Goal: Task Accomplishment & Management: Manage account settings

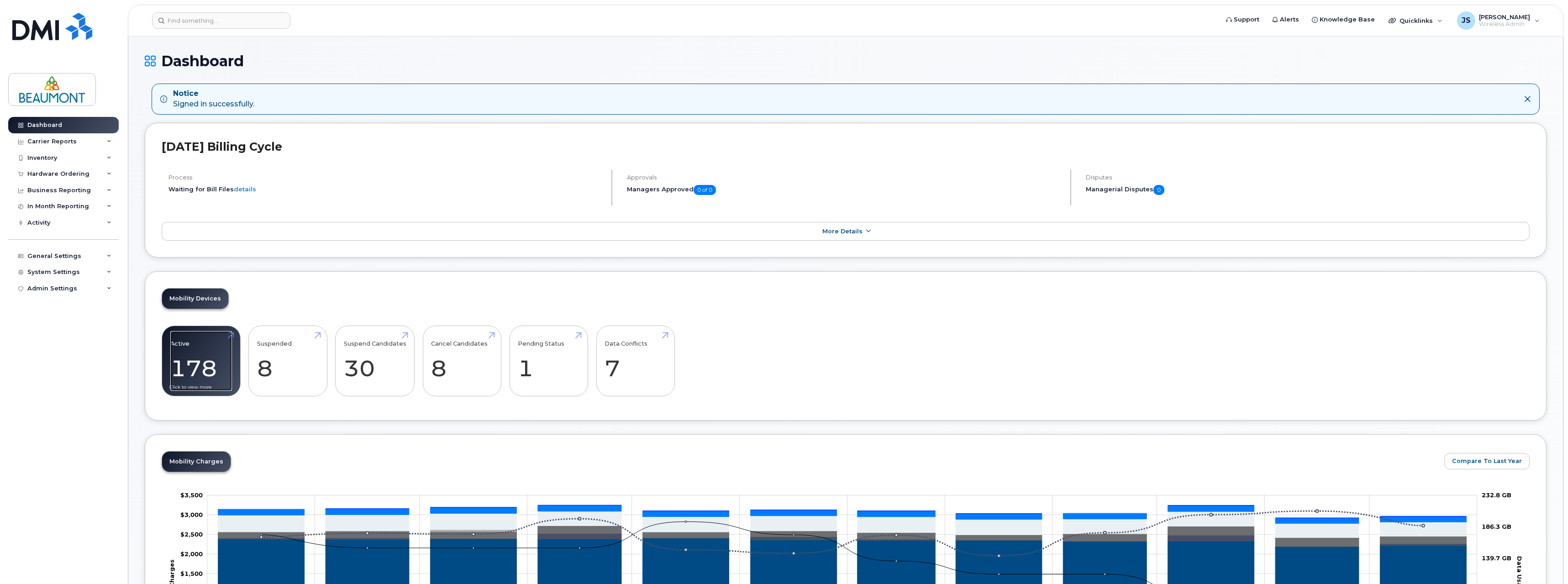
click at [206, 363] on link "Active 178" at bounding box center [200, 361] width 61 height 60
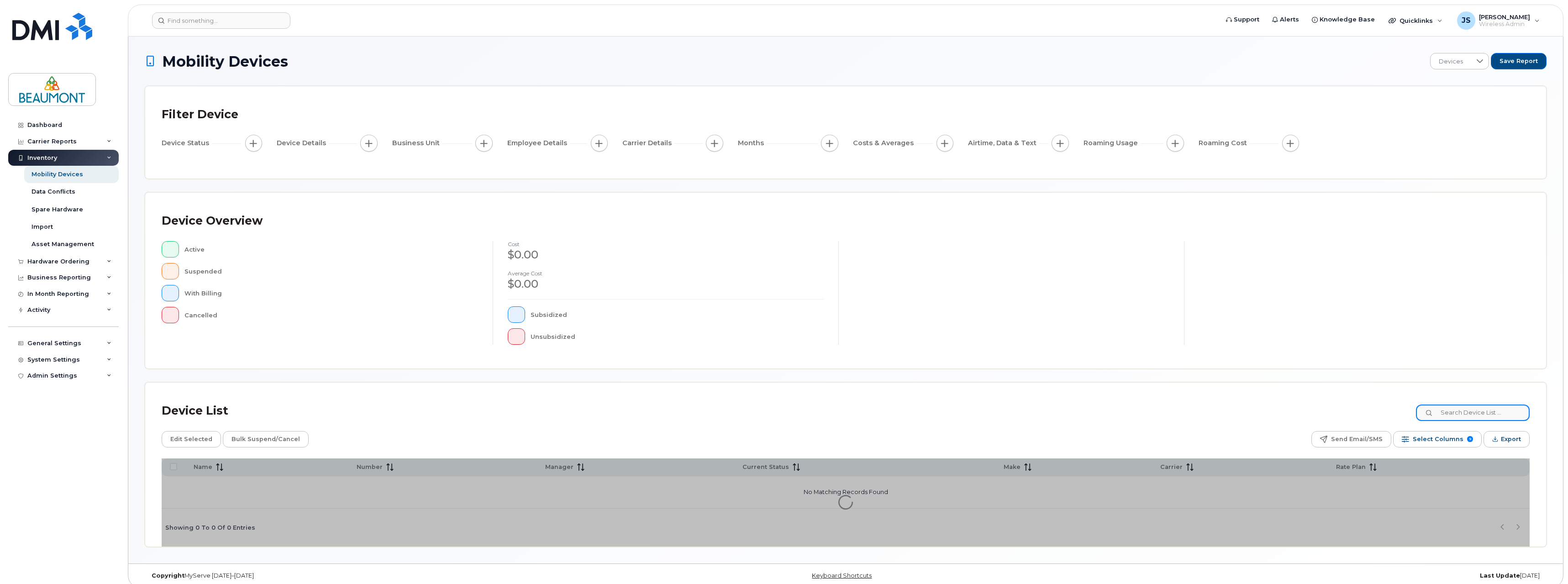
click at [1456, 417] on input at bounding box center [1472, 412] width 114 height 17
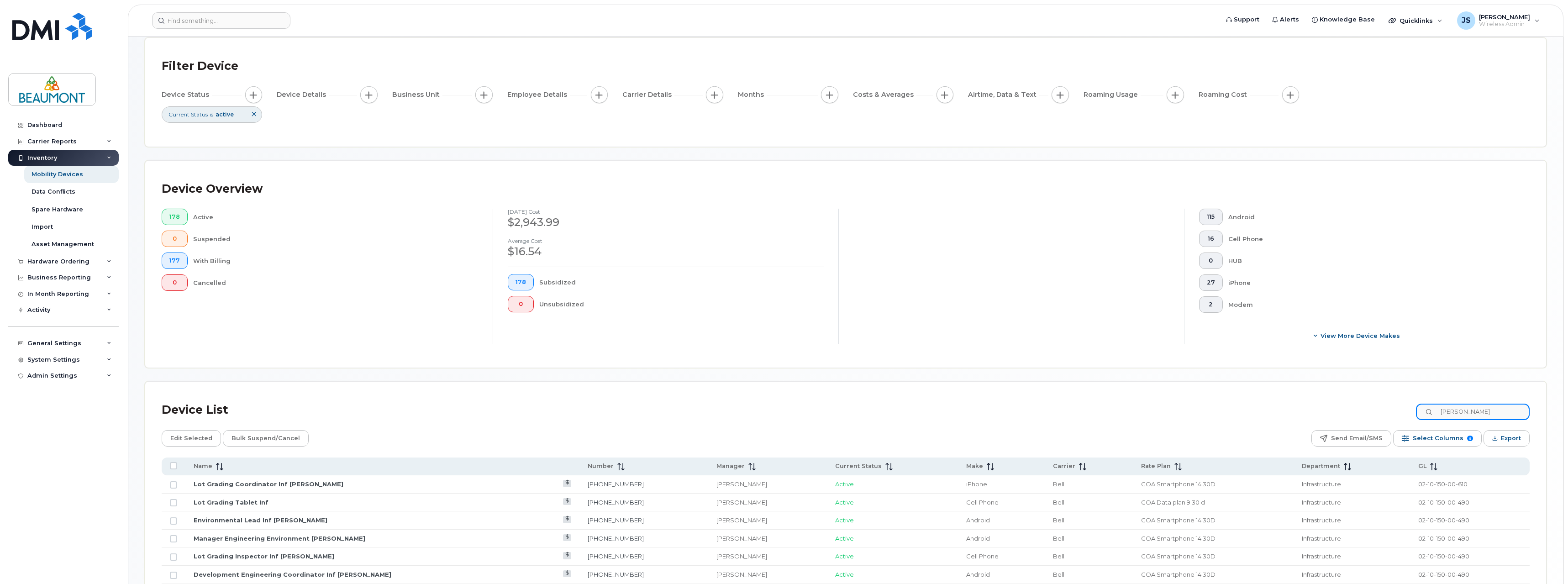
scroll to position [91, 0]
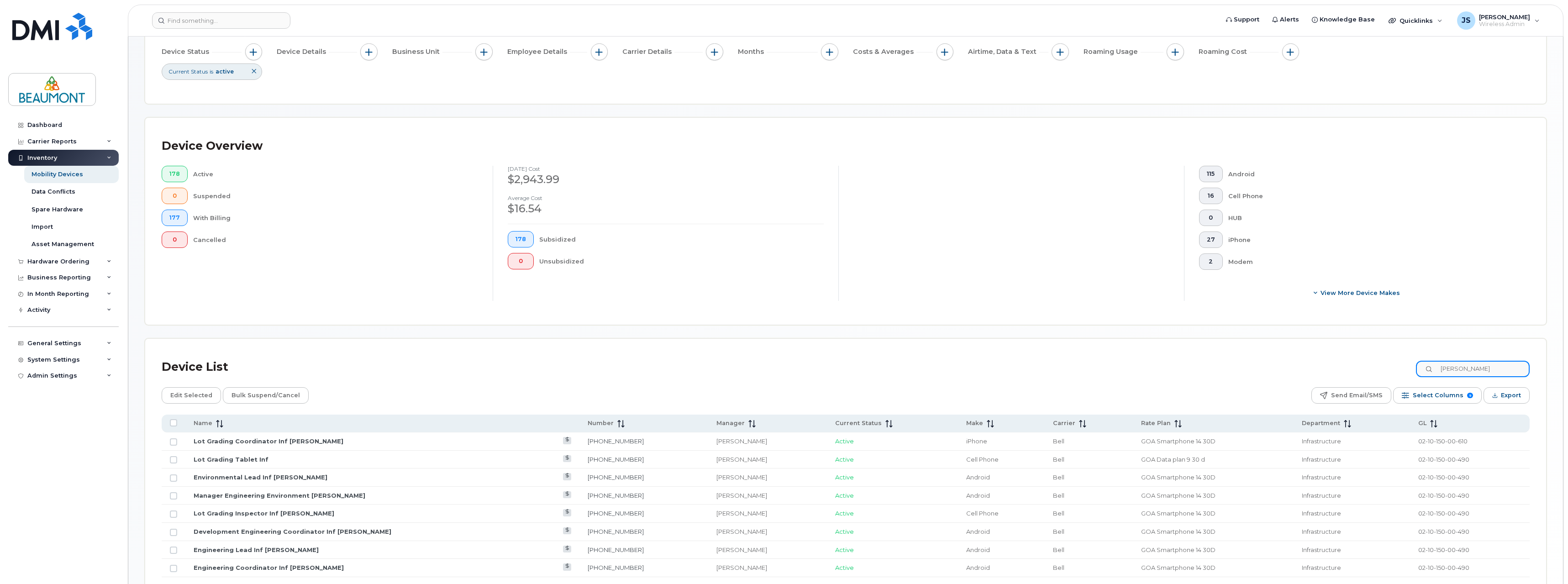
drag, startPoint x: 1473, startPoint y: 371, endPoint x: 1288, endPoint y: 375, distance: 185.0
click at [1288, 375] on div "Device List Punam" at bounding box center [845, 367] width 1368 height 23
type input "Cory"
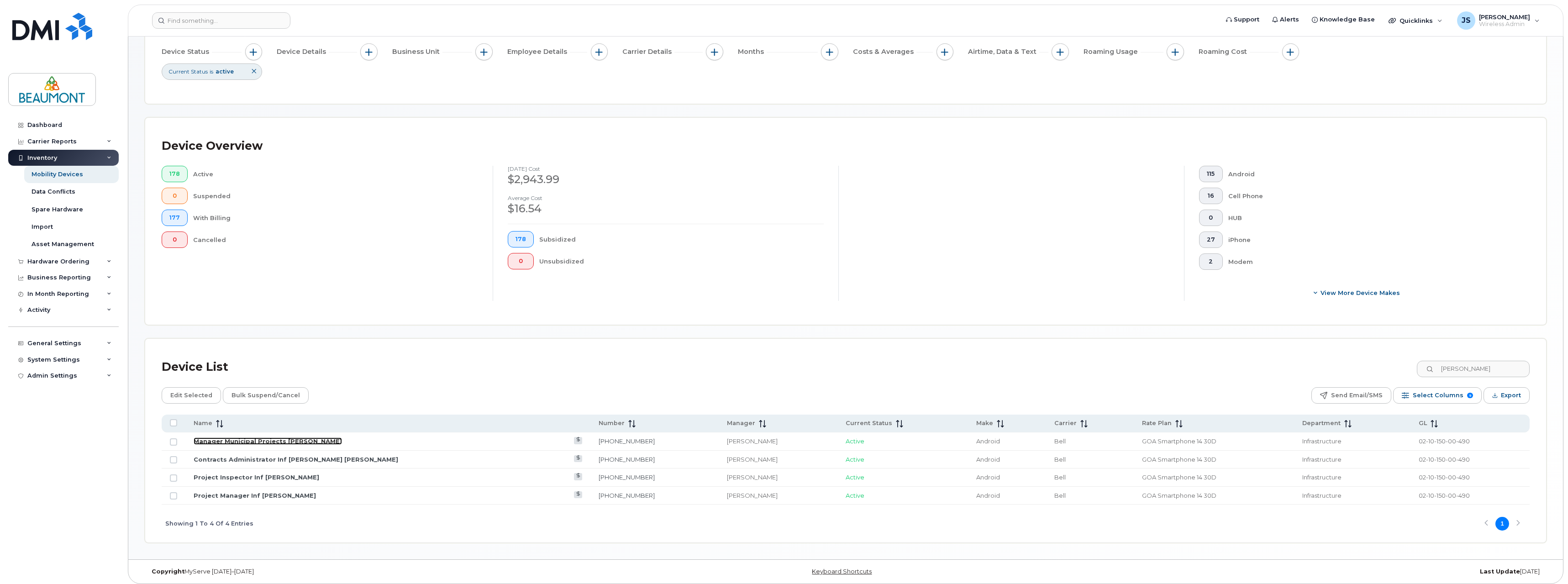
click at [303, 440] on link "Manager Municipal Projects Cory Chartrand" at bounding box center [267, 441] width 149 height 8
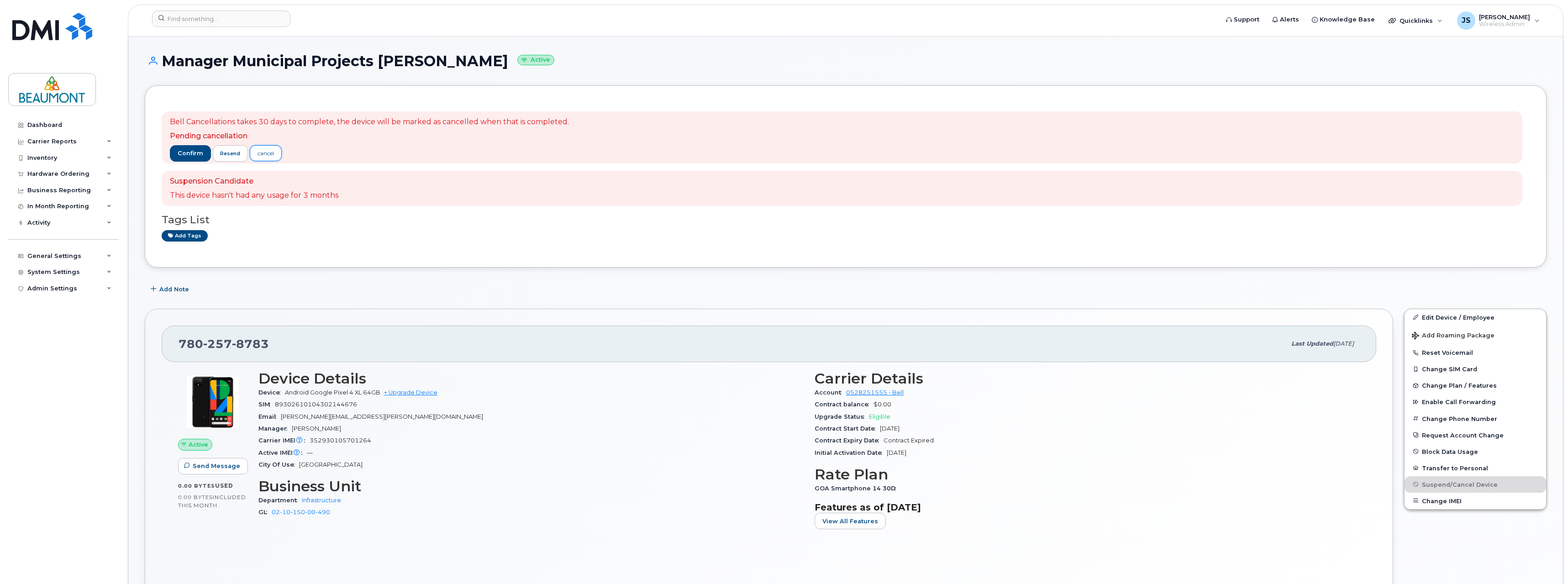
click at [268, 155] on div "cancel" at bounding box center [265, 154] width 17 height 8
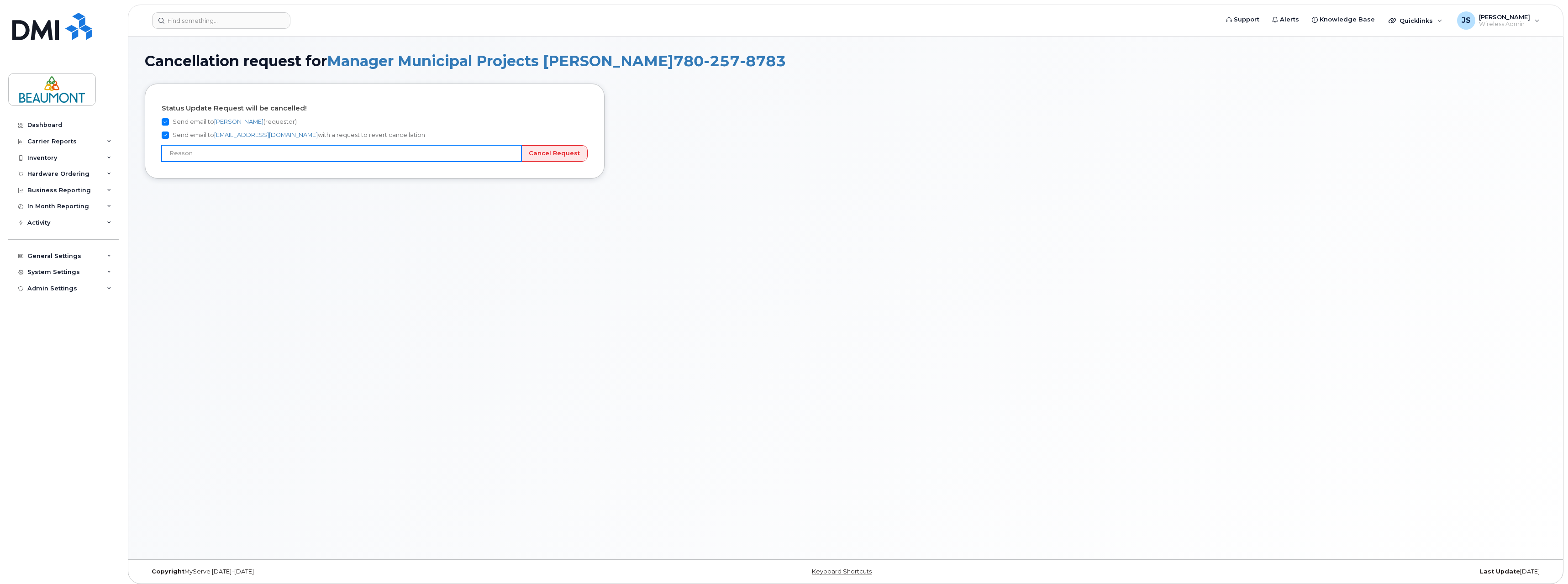
click at [287, 157] on input "text" at bounding box center [341, 153] width 359 height 17
type input "User still using device"
click at [552, 155] on input "Cancel Request" at bounding box center [554, 153] width 67 height 17
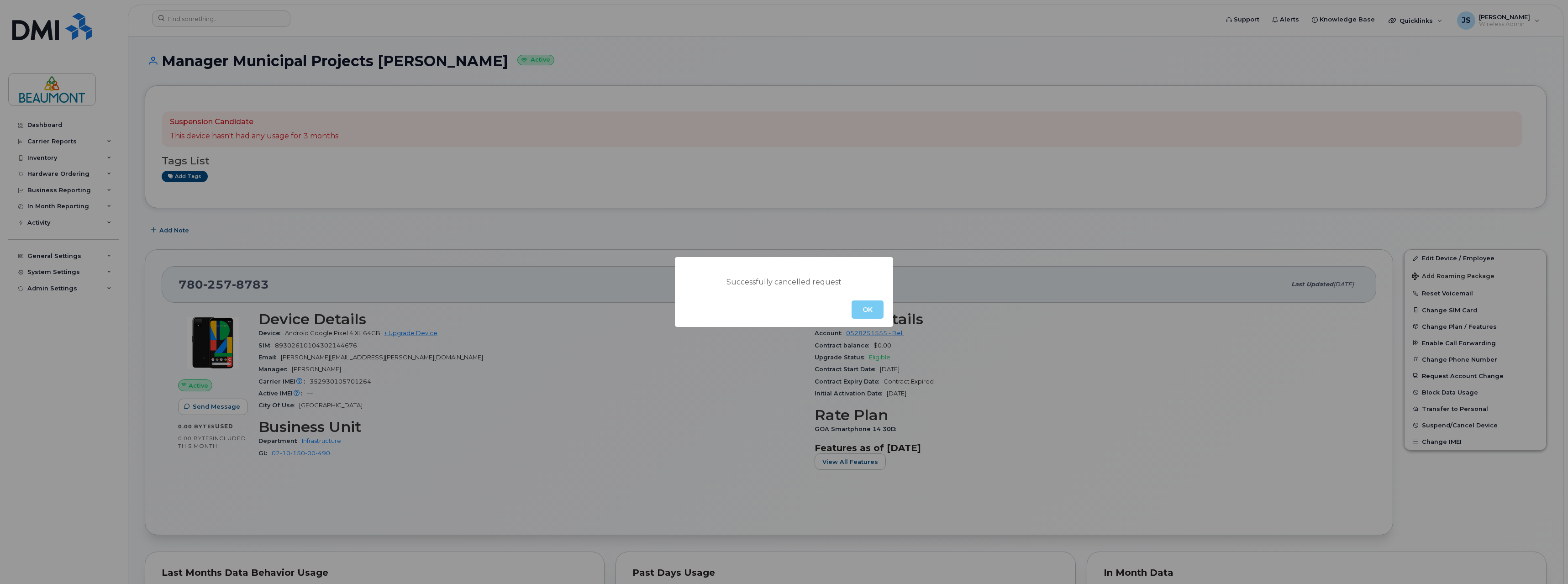
click at [870, 311] on button "OK" at bounding box center [867, 309] width 32 height 18
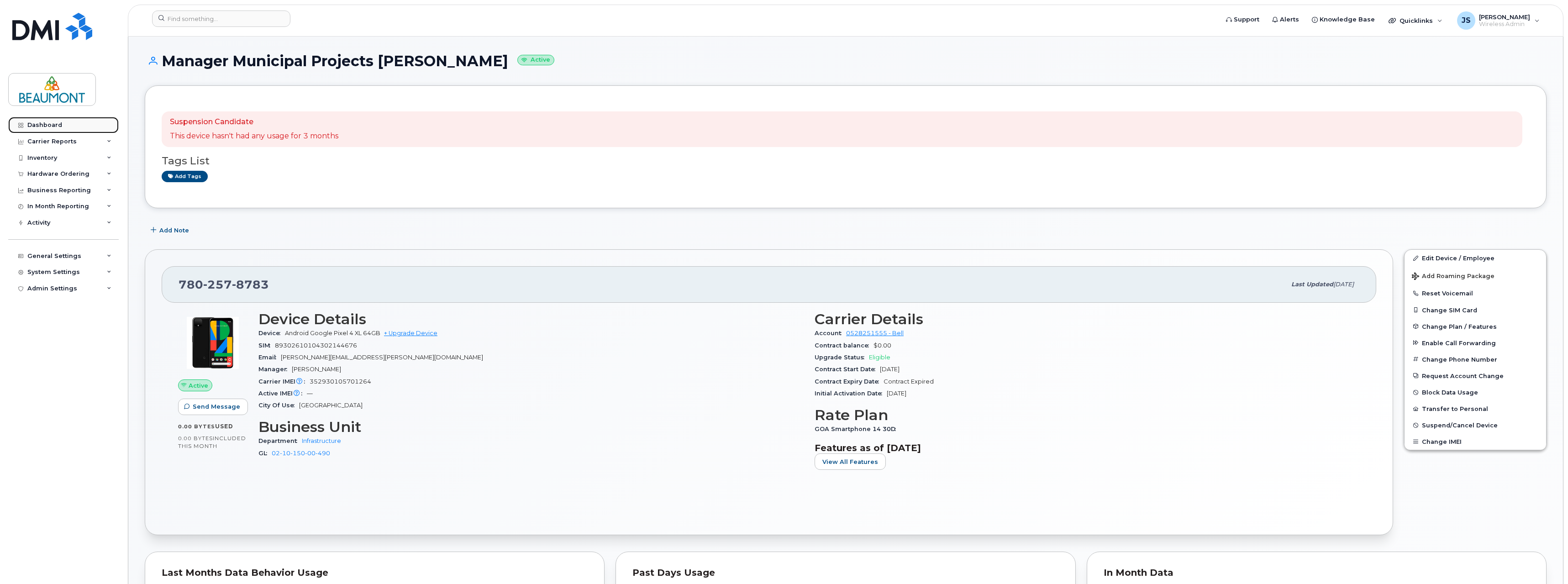
click at [53, 123] on div "Dashboard" at bounding box center [45, 125] width 35 height 8
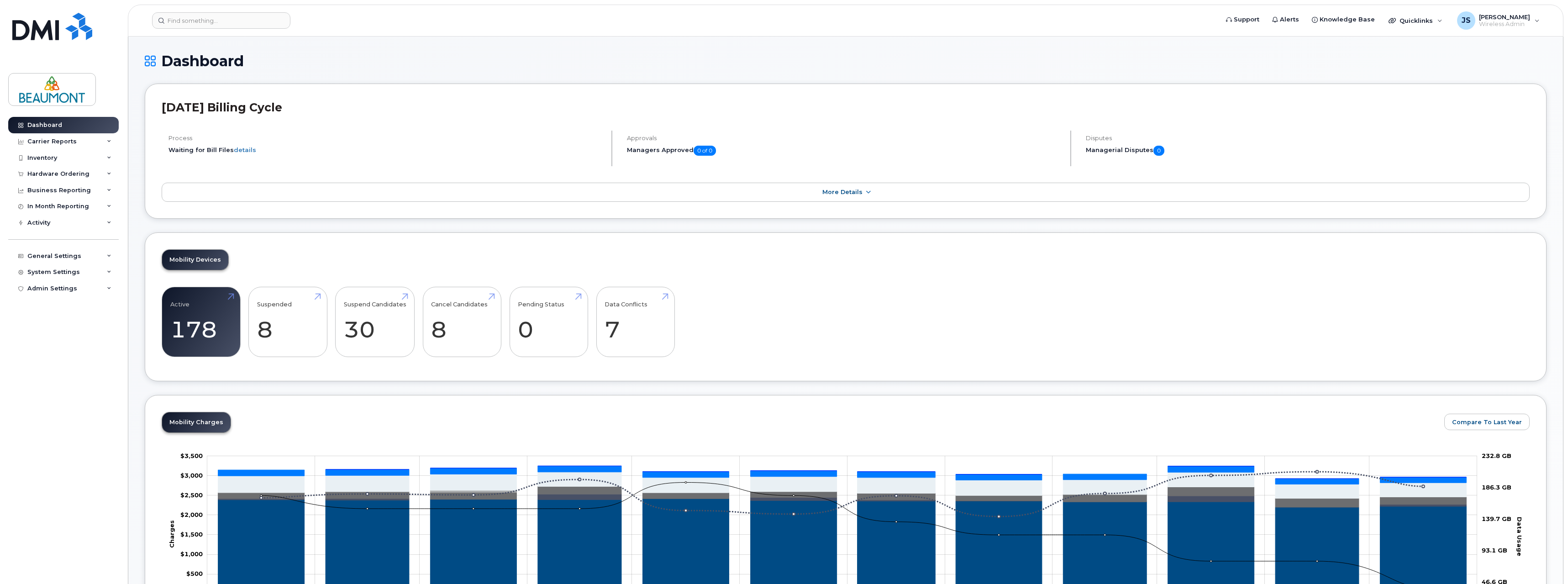
click at [197, 317] on link "Active 178" at bounding box center [200, 322] width 61 height 60
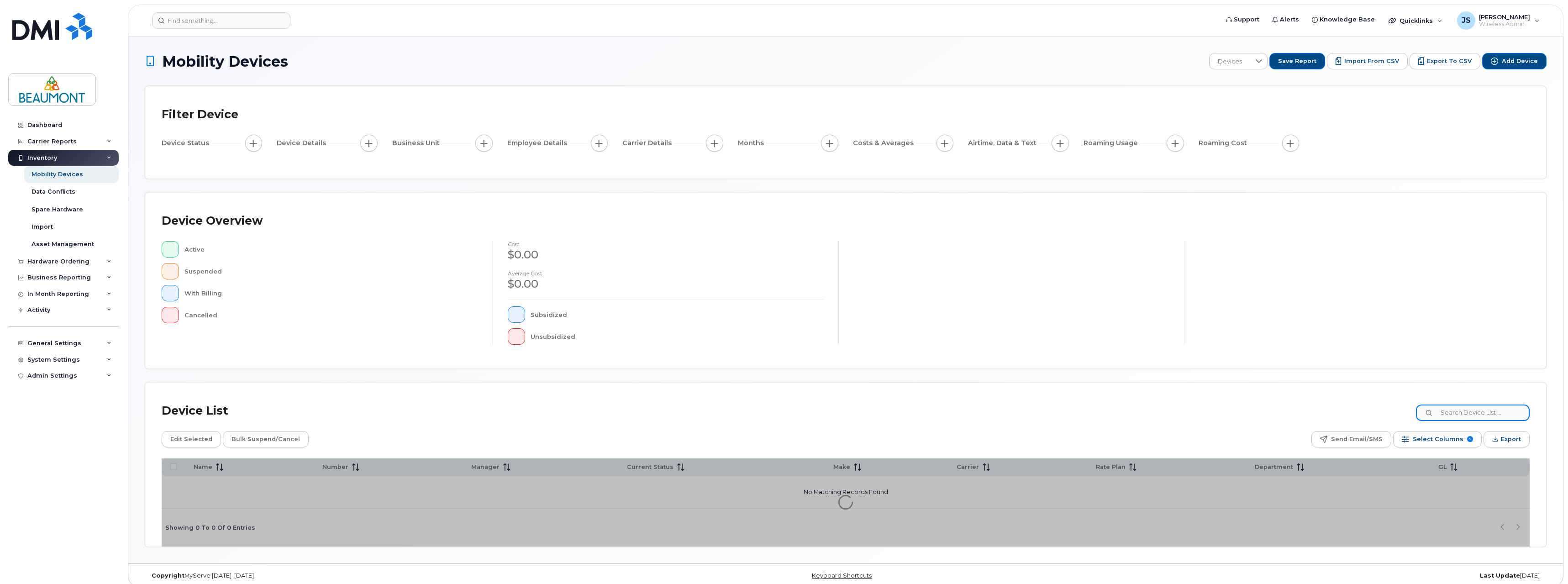
click at [1474, 410] on input at bounding box center [1472, 412] width 114 height 17
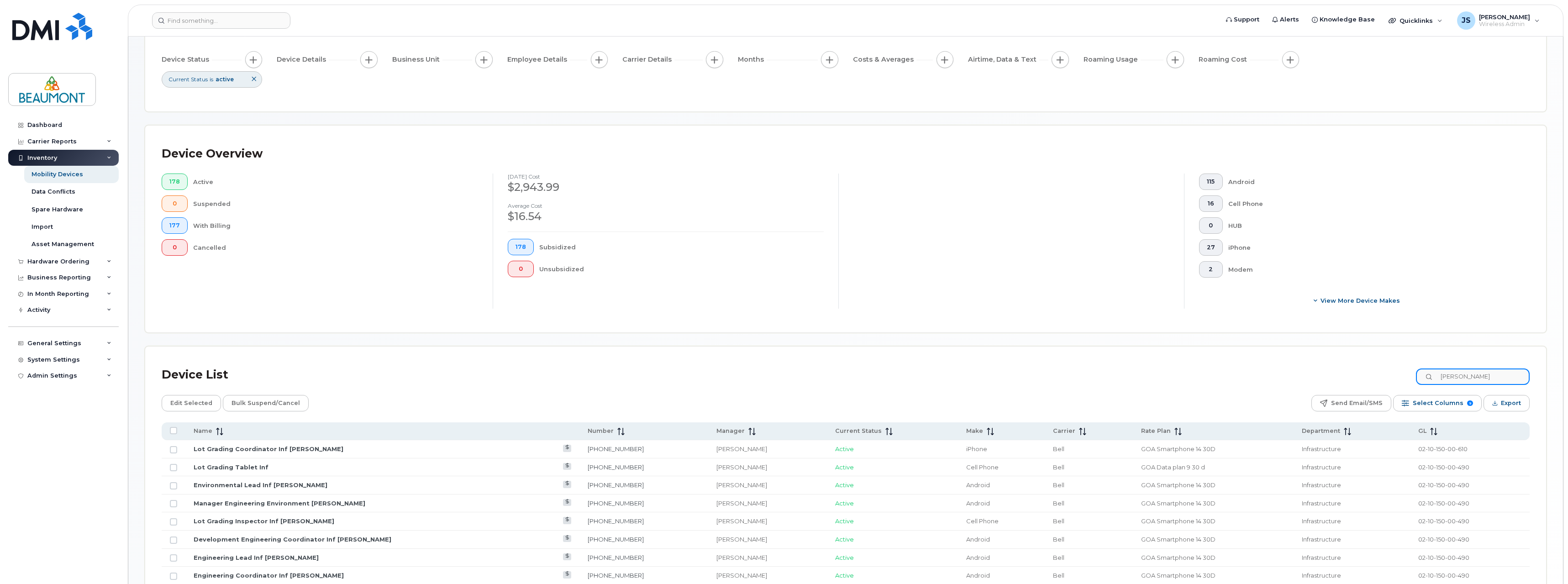
scroll to position [91, 0]
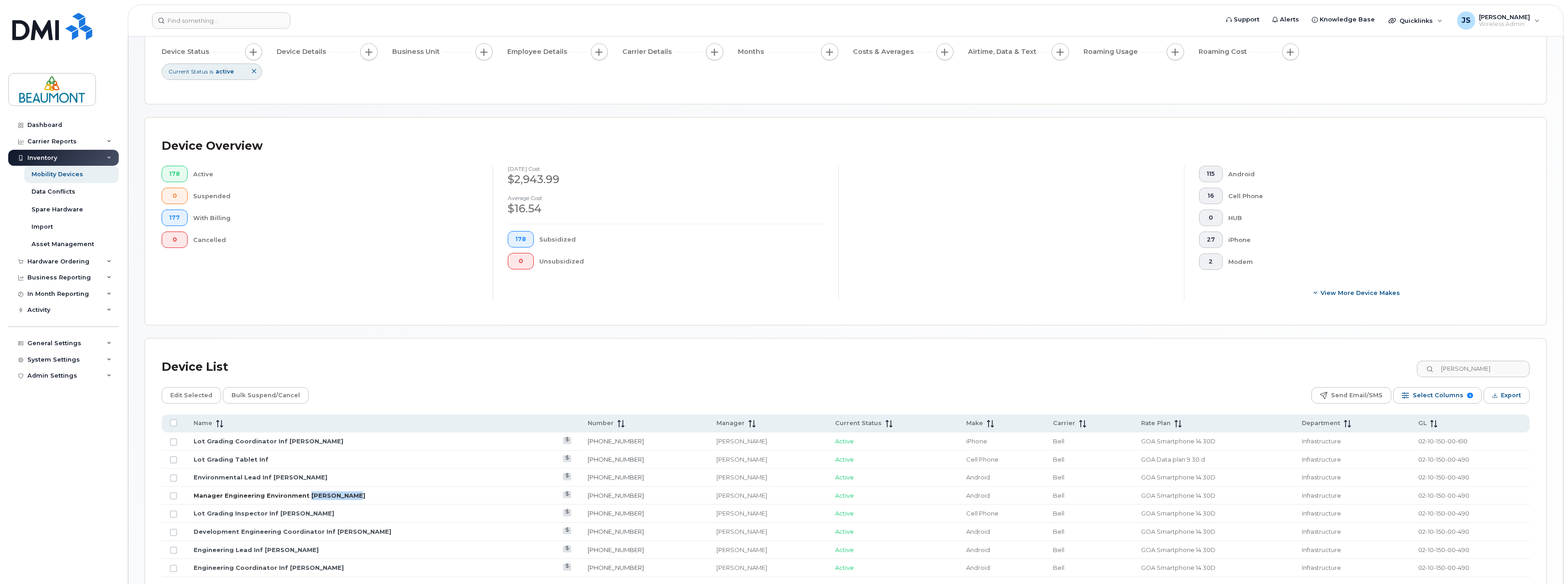
drag, startPoint x: 353, startPoint y: 497, endPoint x: 306, endPoint y: 497, distance: 47.0
click at [306, 497] on td "Manager Engineering Environment Punam Grewal" at bounding box center [383, 496] width 394 height 18
click at [1483, 367] on input "Punam" at bounding box center [1472, 368] width 114 height 17
drag, startPoint x: 1483, startPoint y: 367, endPoint x: 1433, endPoint y: 367, distance: 50.0
click at [1433, 367] on input "Punam" at bounding box center [1472, 368] width 114 height 17
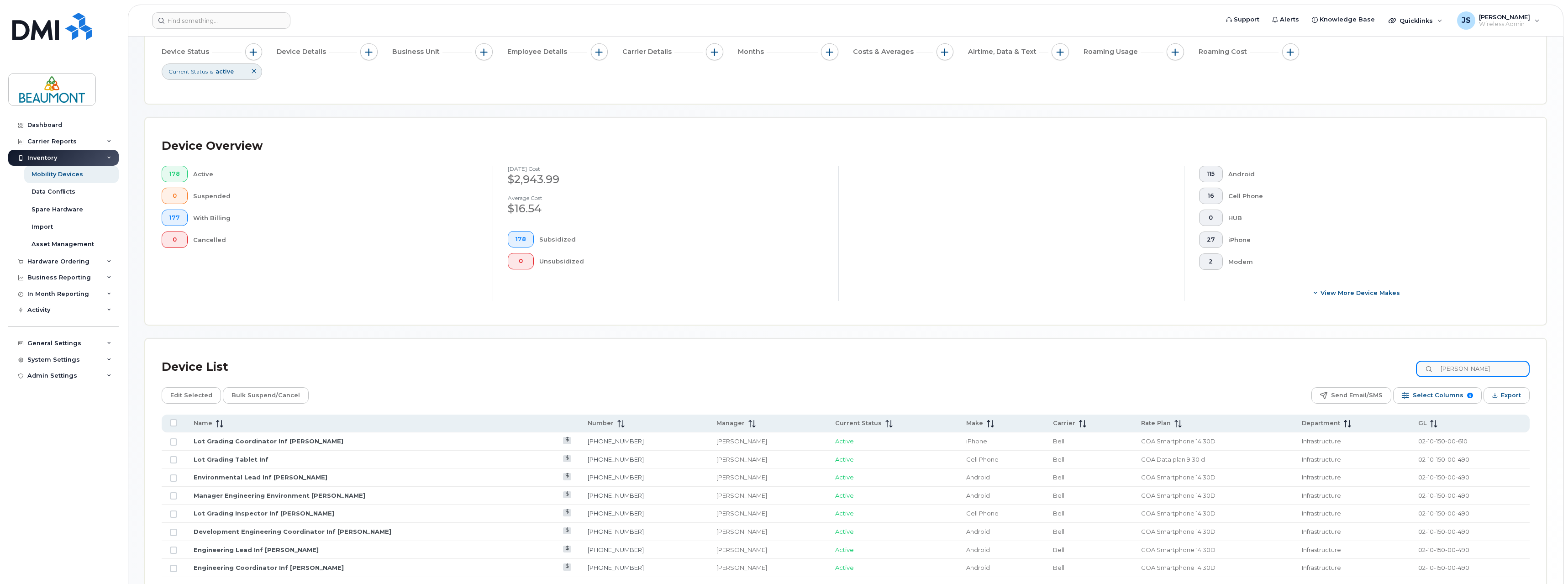
type input "Cory"
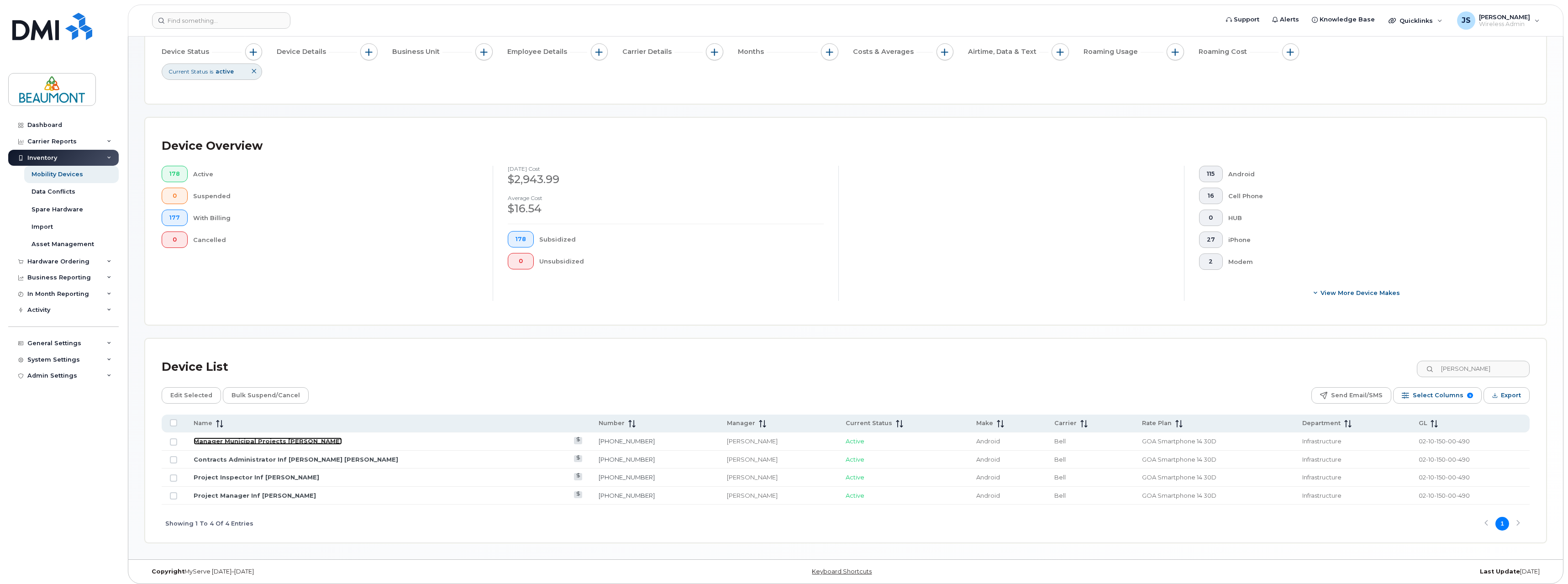
click at [310, 441] on link "Manager Municipal Projects Cory Chartrand" at bounding box center [267, 441] width 149 height 8
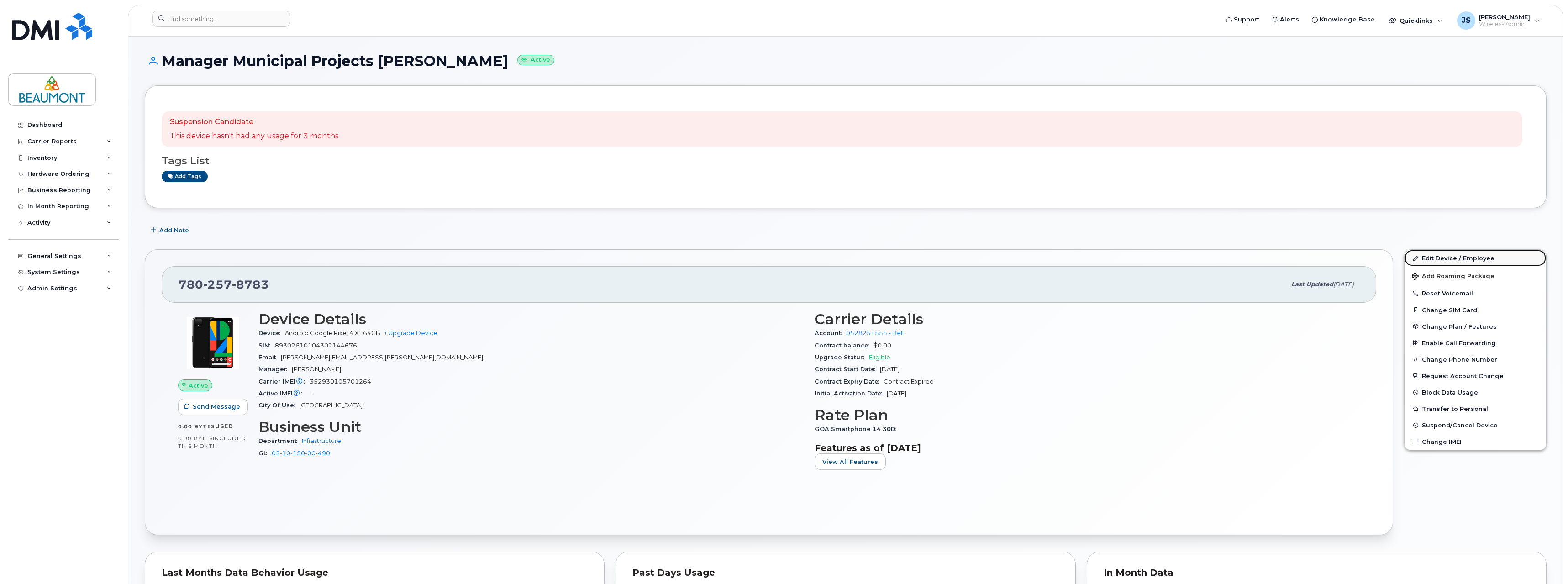
click at [1458, 254] on link "Edit Device / Employee" at bounding box center [1476, 258] width 142 height 17
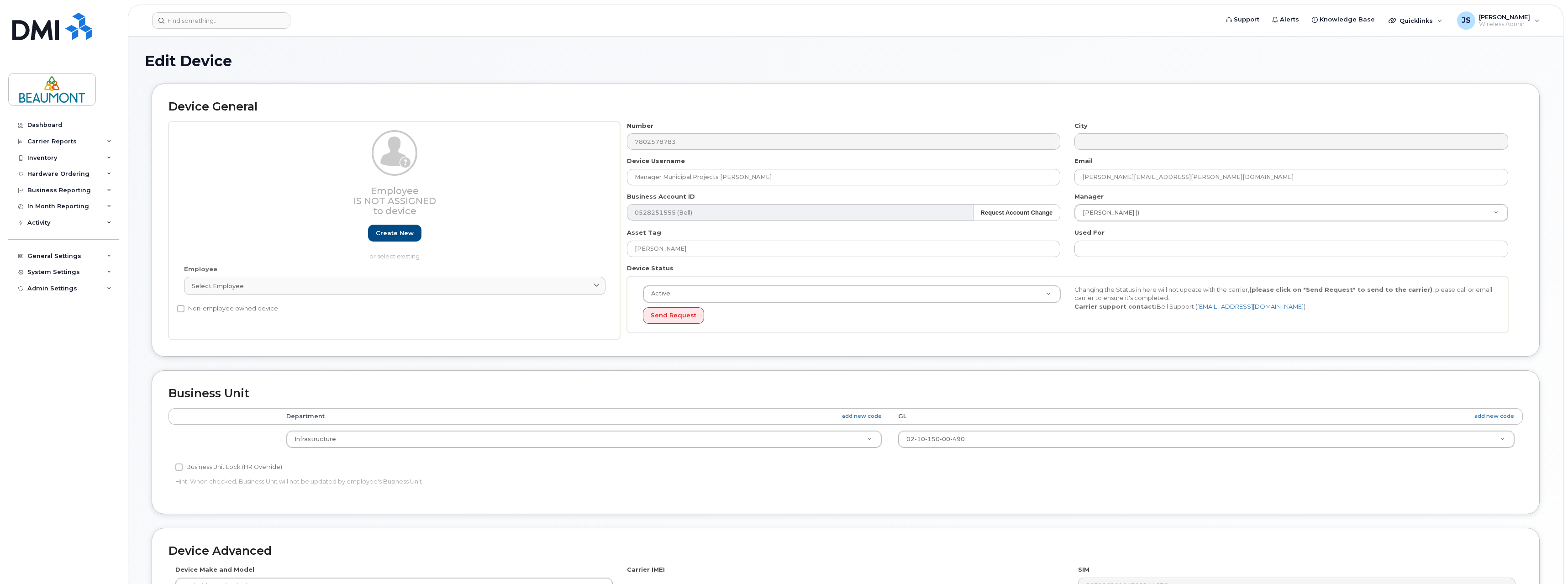
select select "5823768"
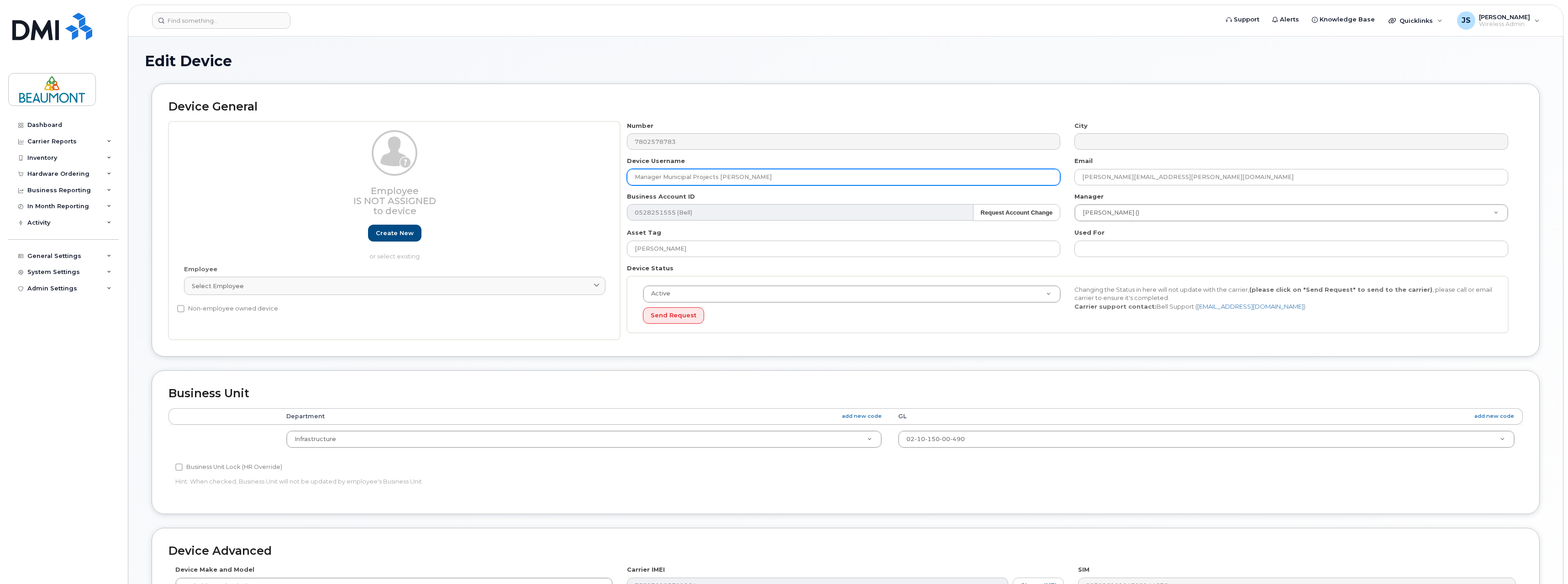
drag, startPoint x: 720, startPoint y: 178, endPoint x: 887, endPoint y: 178, distance: 167.0
click at [887, 178] on input "Manager Municipal Projects Cory Chartrand" at bounding box center [843, 177] width 433 height 17
paste input "Punam Grewal"
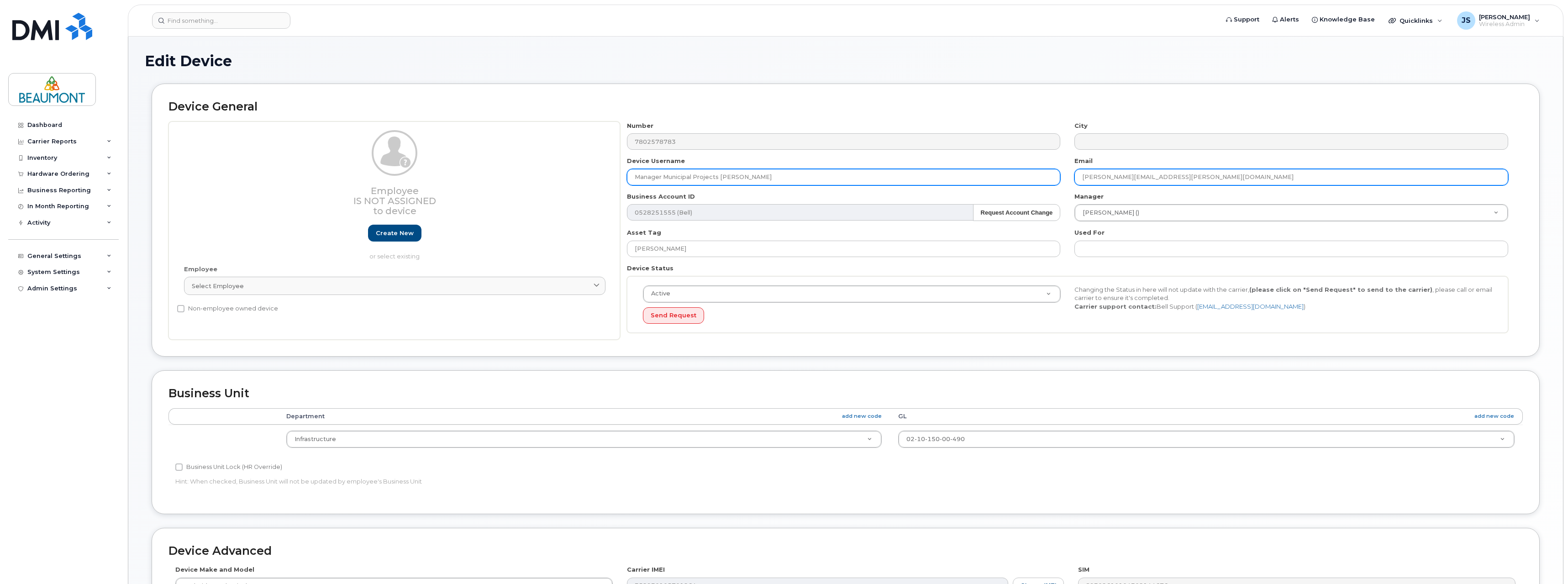
type input "Manager Municipal Projects Punam Grewal"
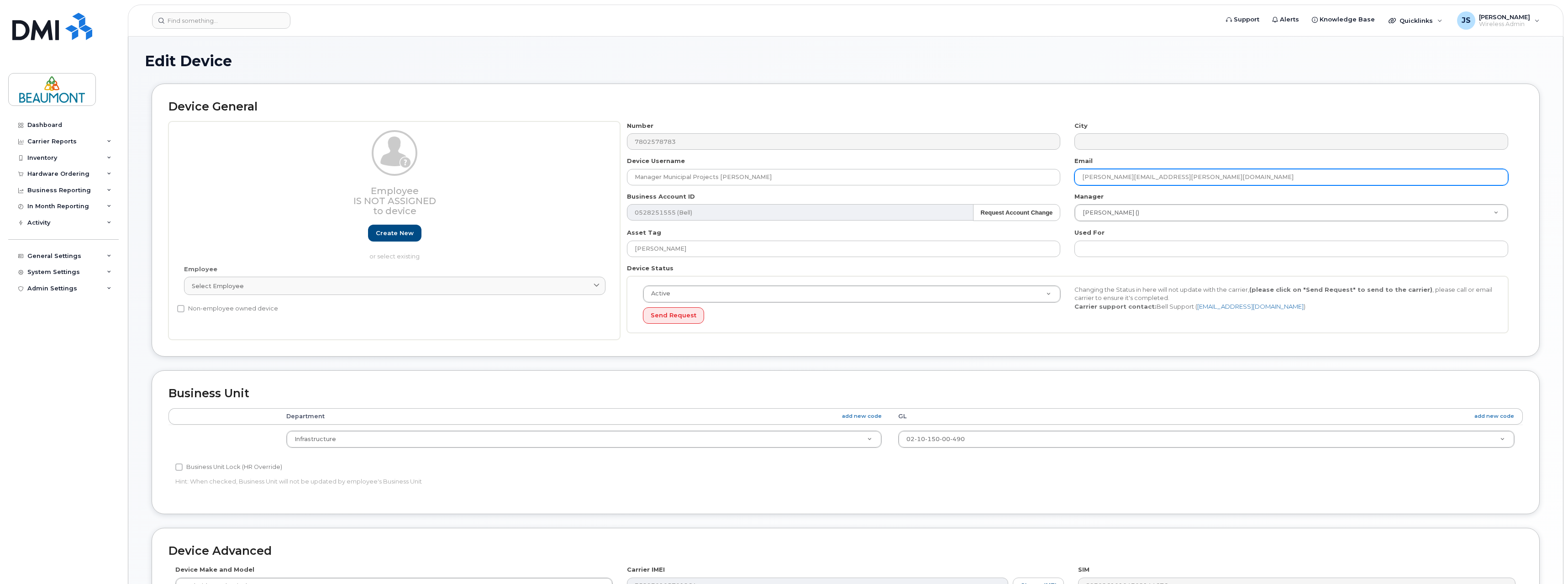
drag, startPoint x: 1082, startPoint y: 177, endPoint x: 1123, endPoint y: 181, distance: 41.2
click at [1123, 181] on input "cory.chartrand@beaumont.ab.ca" at bounding box center [1291, 177] width 433 height 17
paste input "Punam Grewal"
type input "Punam.Grewal@beaumont.ab.ca"
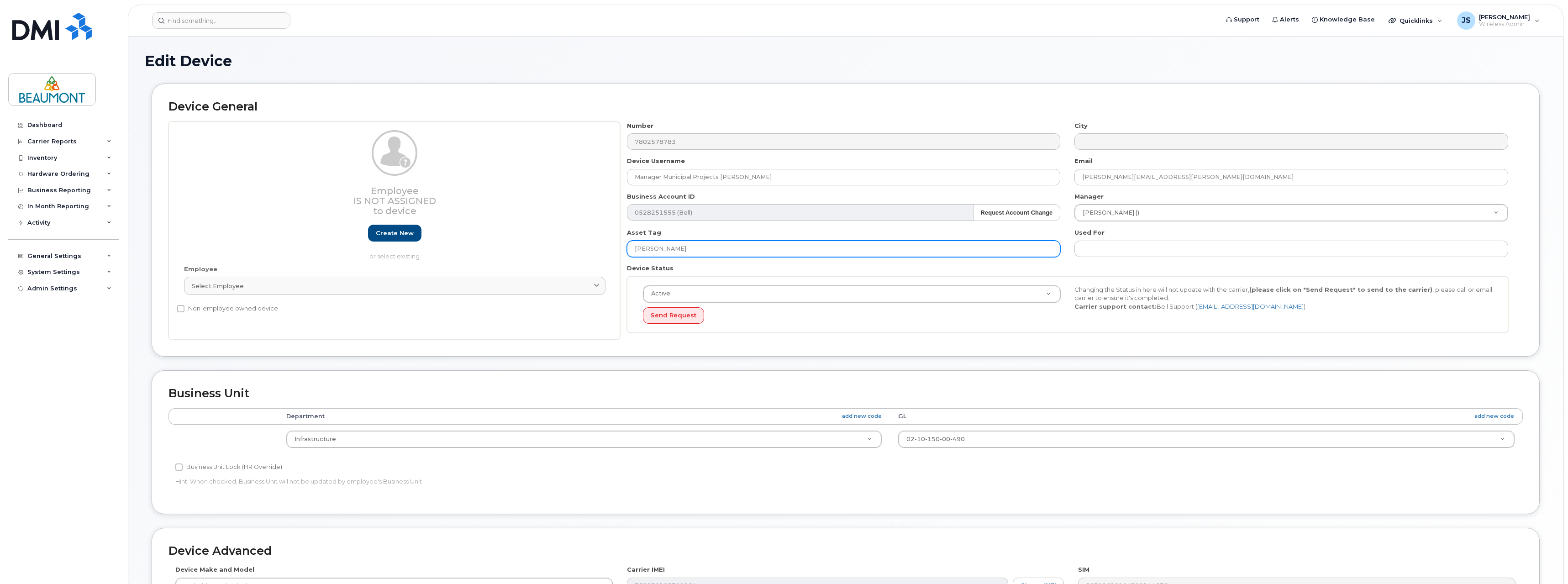
drag, startPoint x: 700, startPoint y: 251, endPoint x: 591, endPoint y: 252, distance: 109.0
click at [591, 252] on div "Employee Is not assigned to device Create new or select existing Employee Selec…" at bounding box center [845, 230] width 1354 height 219
paste input "Punam Grewal"
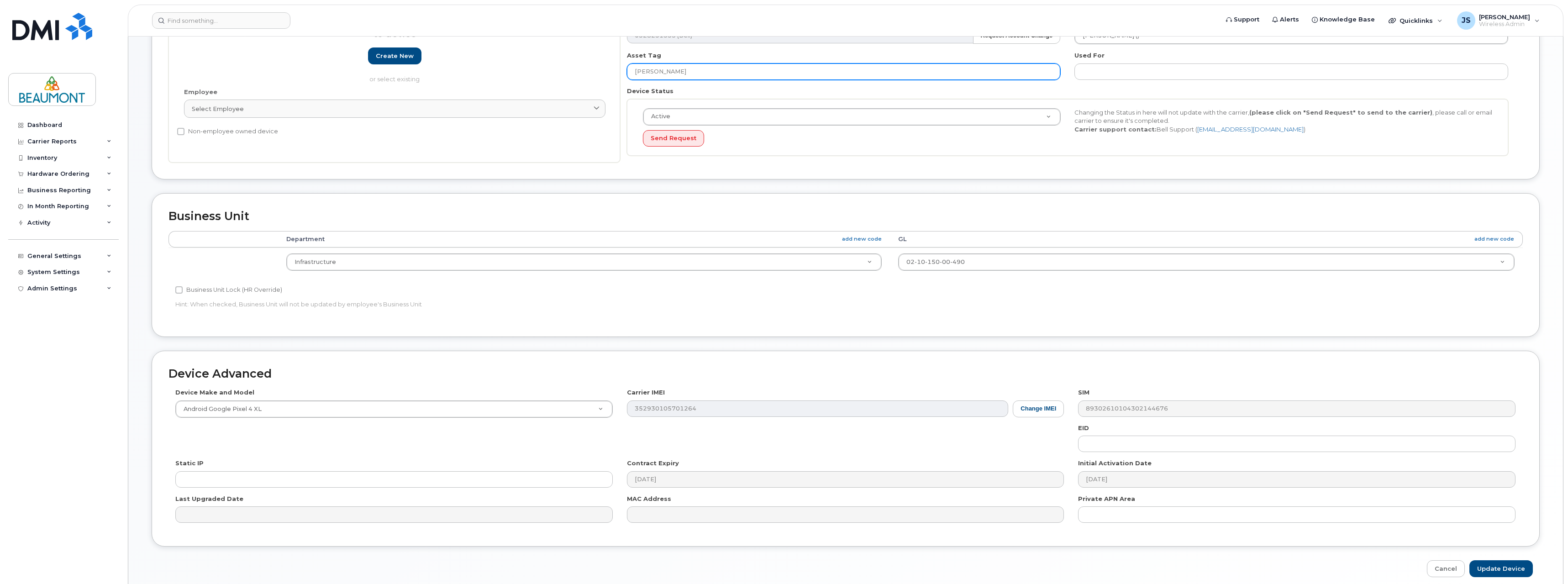
scroll to position [216, 0]
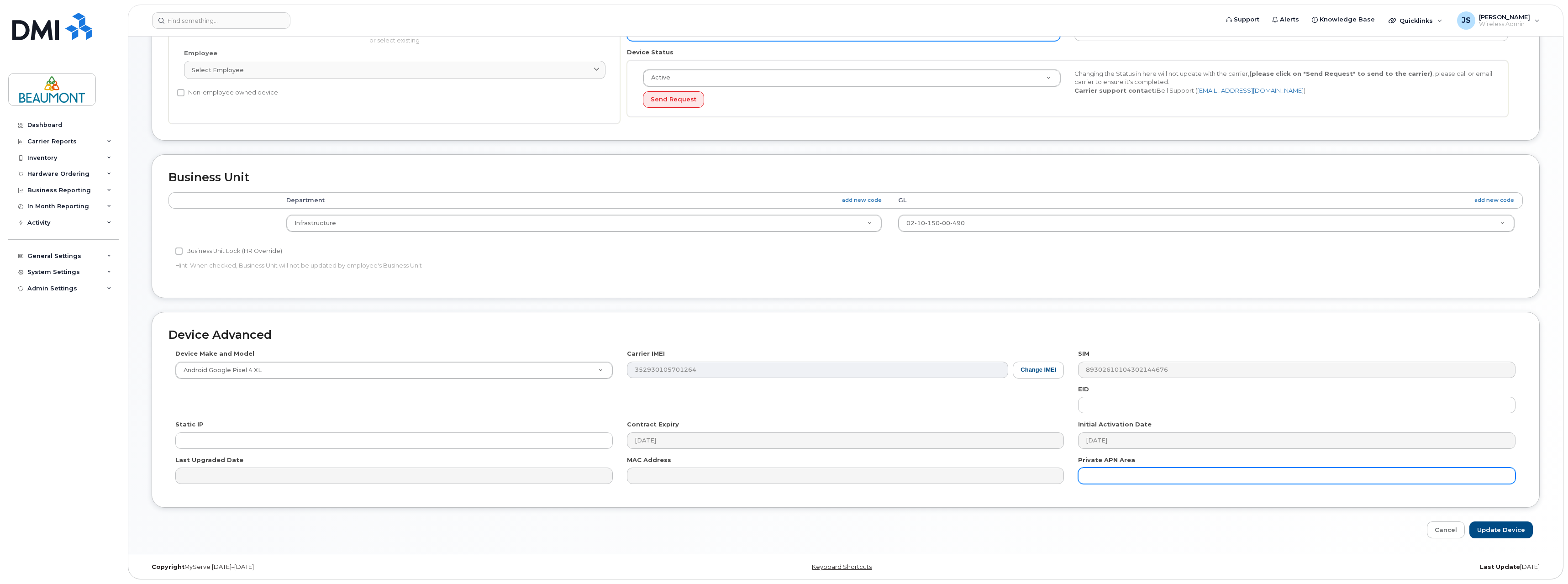
type input "Punam Grewal"
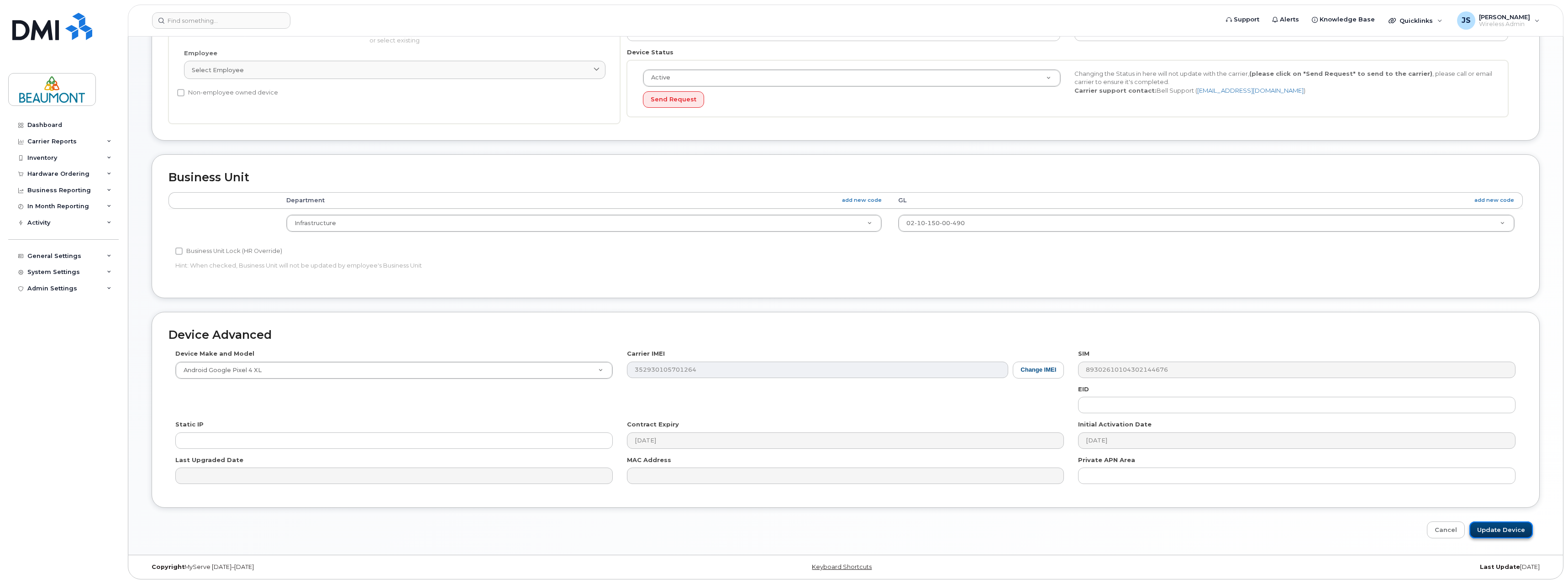
click at [1495, 533] on input "Update Device" at bounding box center [1500, 530] width 63 height 17
type input "Saving..."
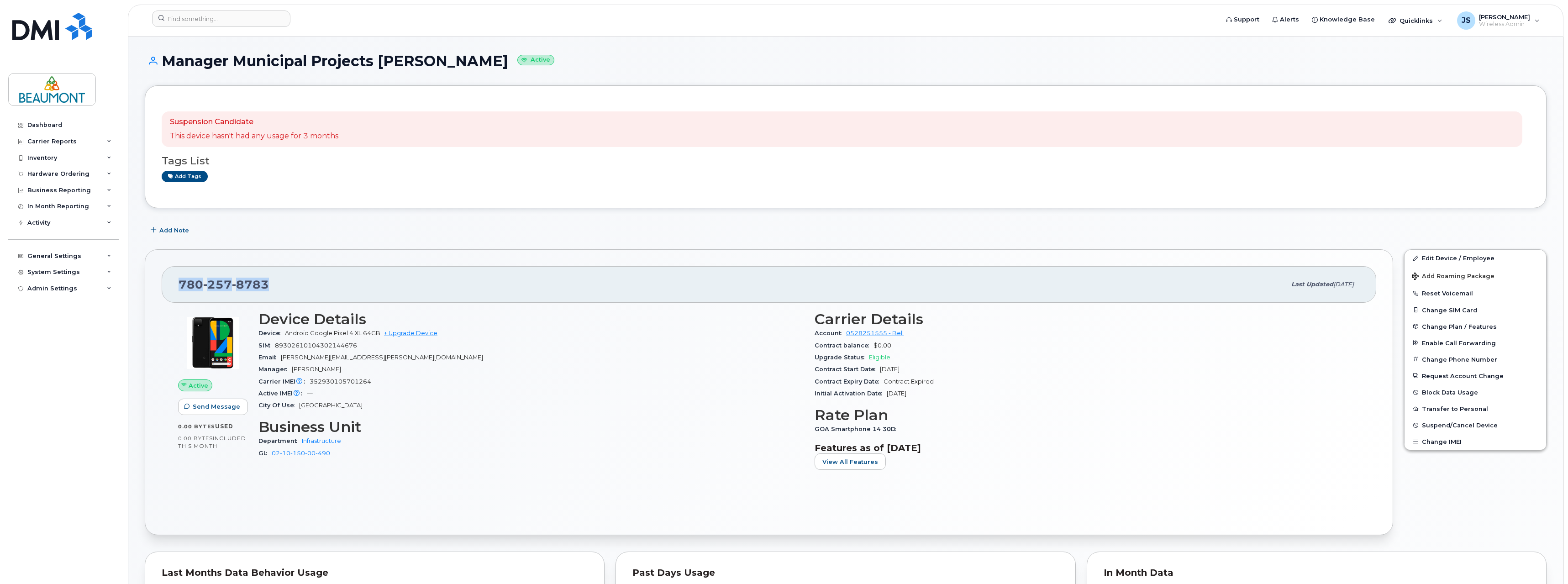
drag, startPoint x: 182, startPoint y: 282, endPoint x: 295, endPoint y: 292, distance: 113.4
click at [295, 292] on div "[PHONE_NUMBER]" at bounding box center [733, 285] width 1108 height 19
copy span "[PHONE_NUMBER]"
click at [52, 118] on link "Dashboard" at bounding box center [63, 124] width 111 height 17
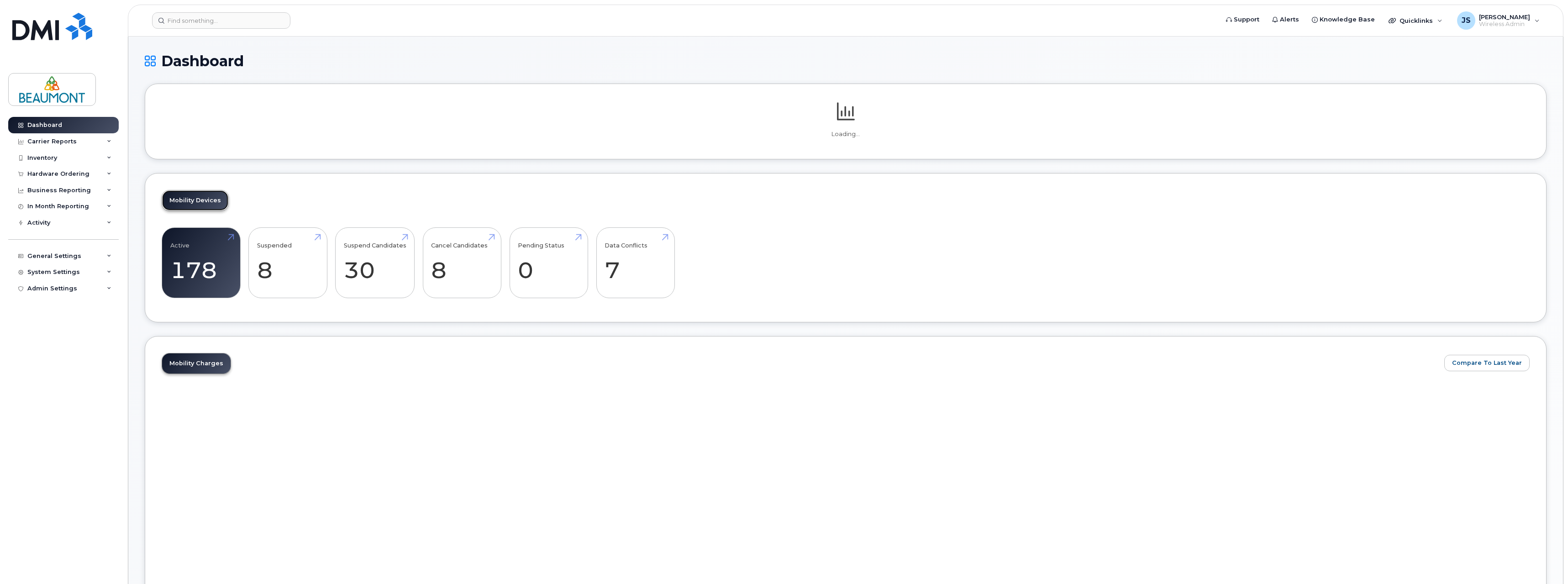
click at [204, 211] on link "Mobility Devices" at bounding box center [195, 200] width 66 height 20
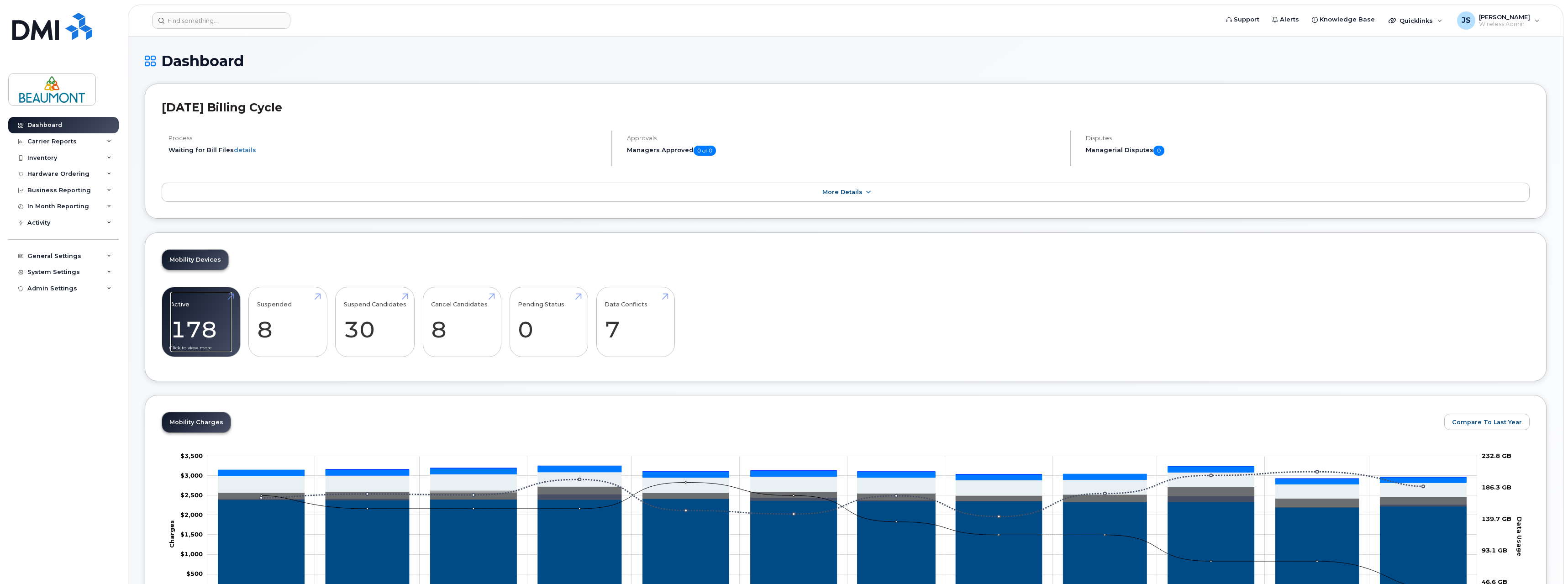
click at [188, 310] on link "Active 178" at bounding box center [200, 322] width 61 height 60
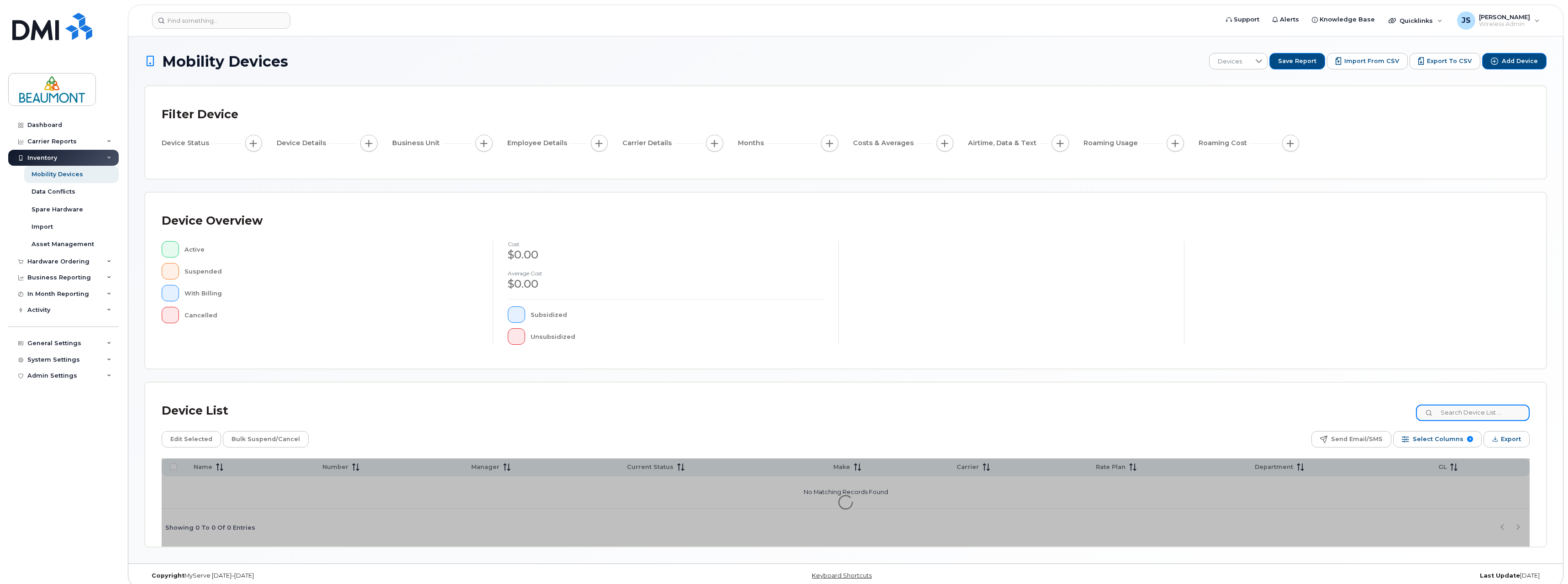
click at [1475, 415] on input at bounding box center [1472, 412] width 114 height 17
type input "punam"
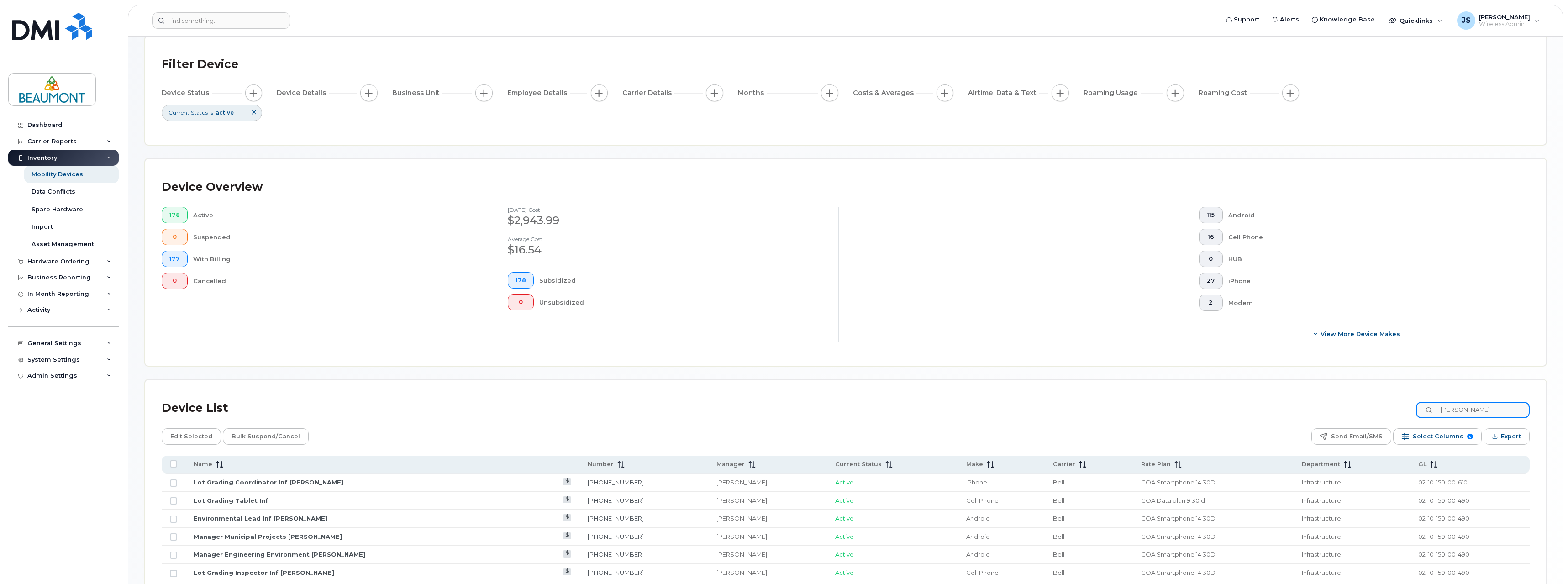
scroll to position [137, 0]
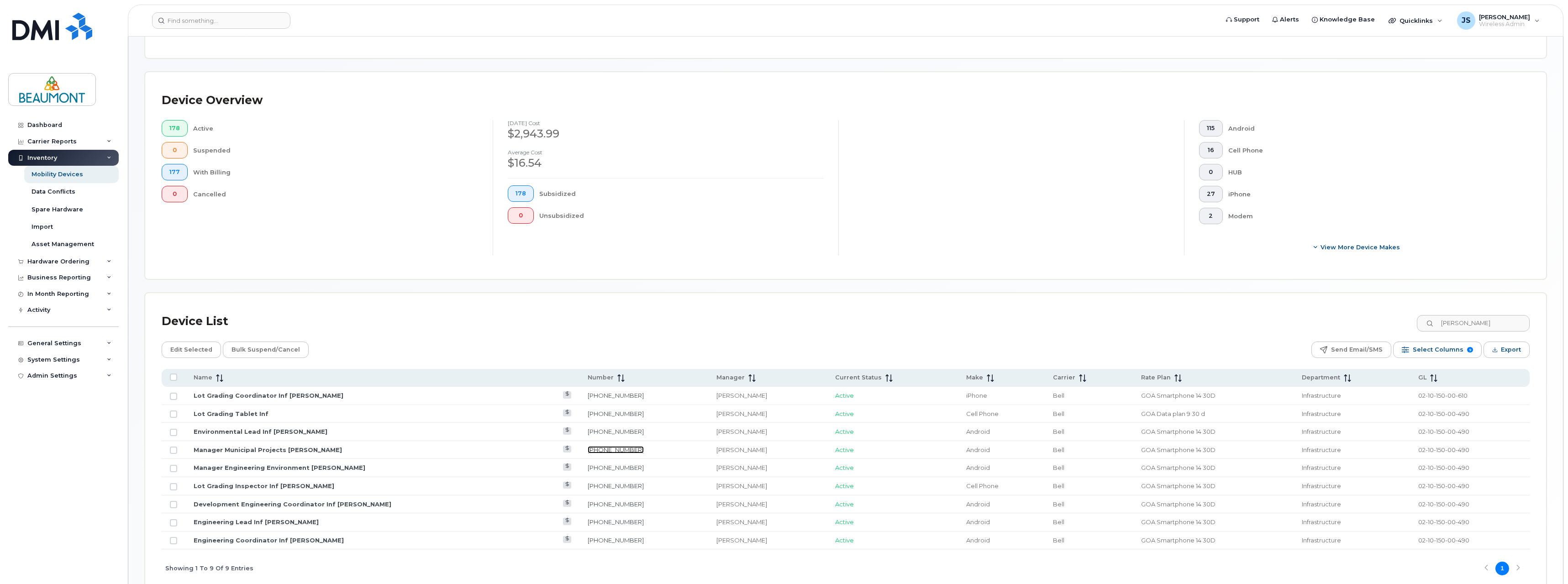
click at [588, 451] on link "780-257-8783" at bounding box center [616, 450] width 56 height 8
drag, startPoint x: 565, startPoint y: 467, endPoint x: 604, endPoint y: 467, distance: 39.0
click at [604, 467] on td "780-298-1304" at bounding box center [643, 467] width 129 height 18
copy link "780-298-1304"
